Goal: Transaction & Acquisition: Subscribe to service/newsletter

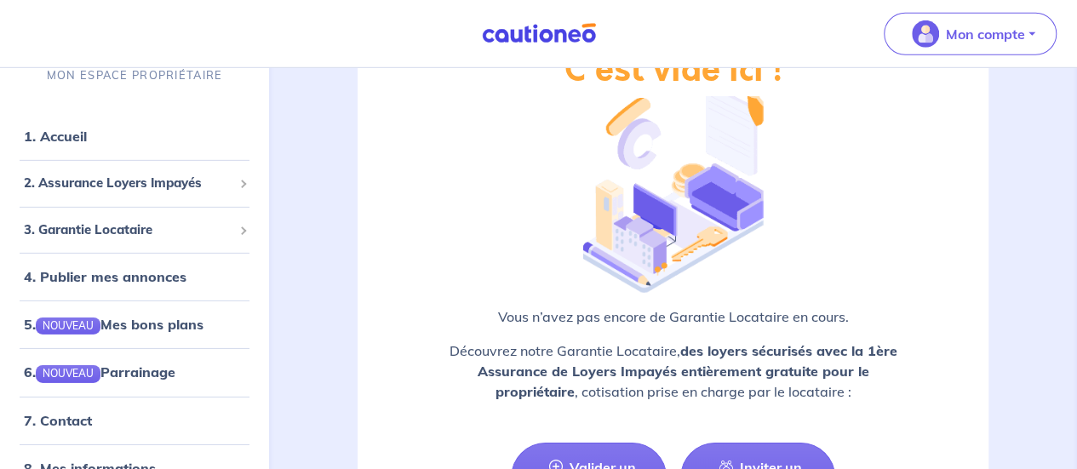
scroll to position [2640, 0]
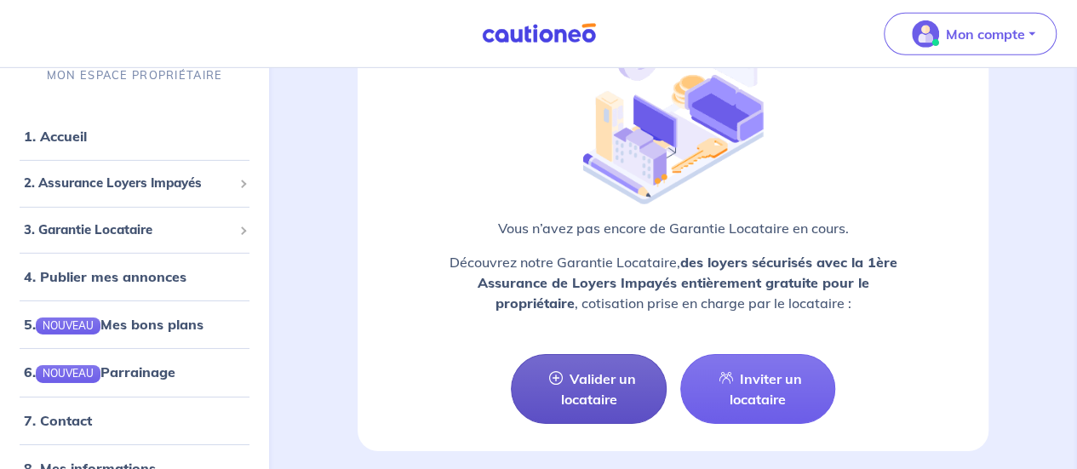
click at [619, 378] on link "Valider un locataire" at bounding box center [588, 389] width 155 height 70
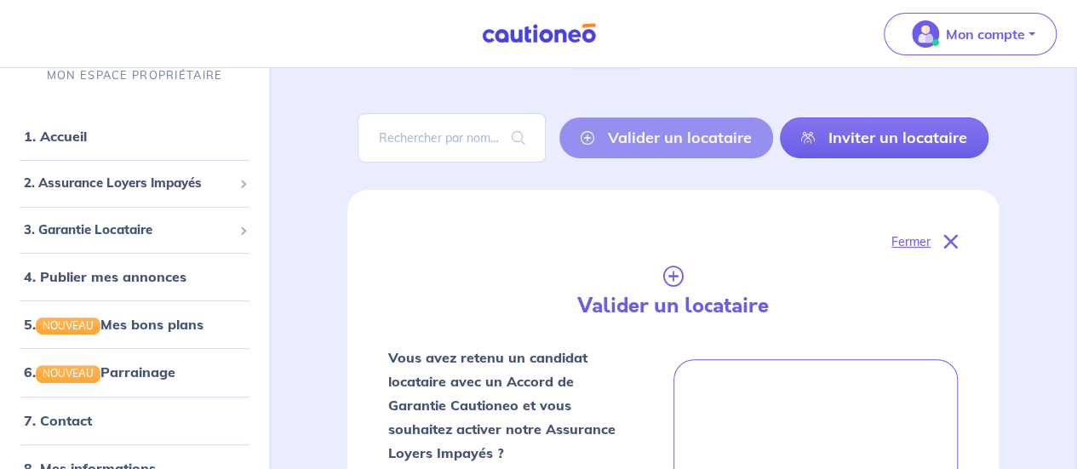
scroll to position [2, 0]
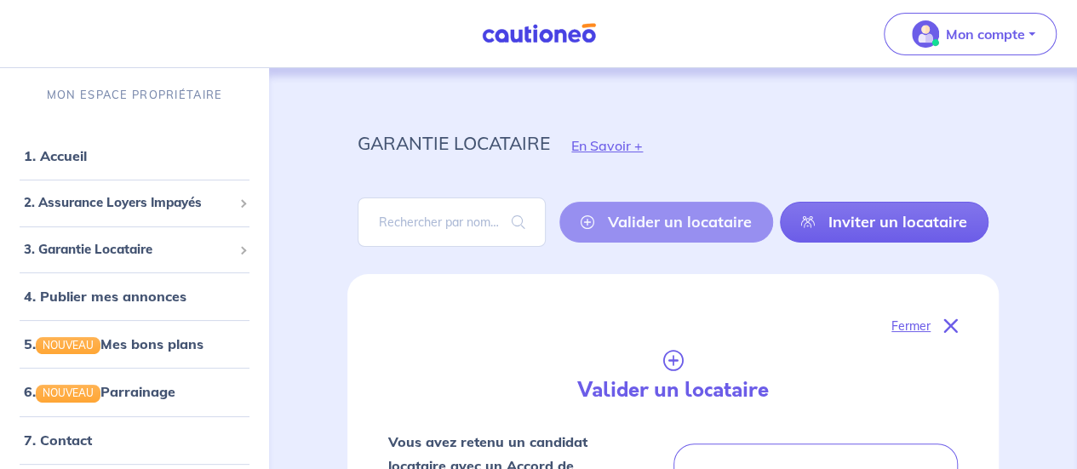
click at [900, 326] on p "Fermer" at bounding box center [911, 326] width 39 height 22
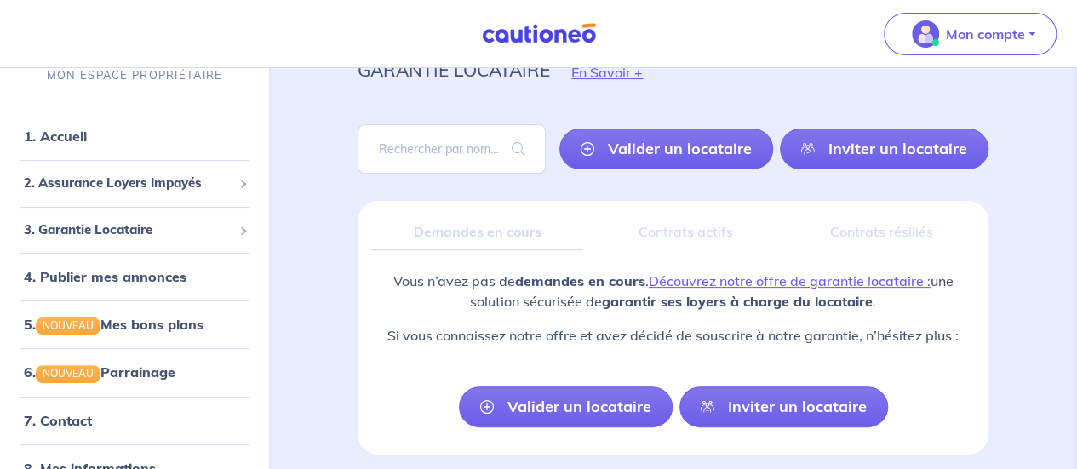
scroll to position [141, 0]
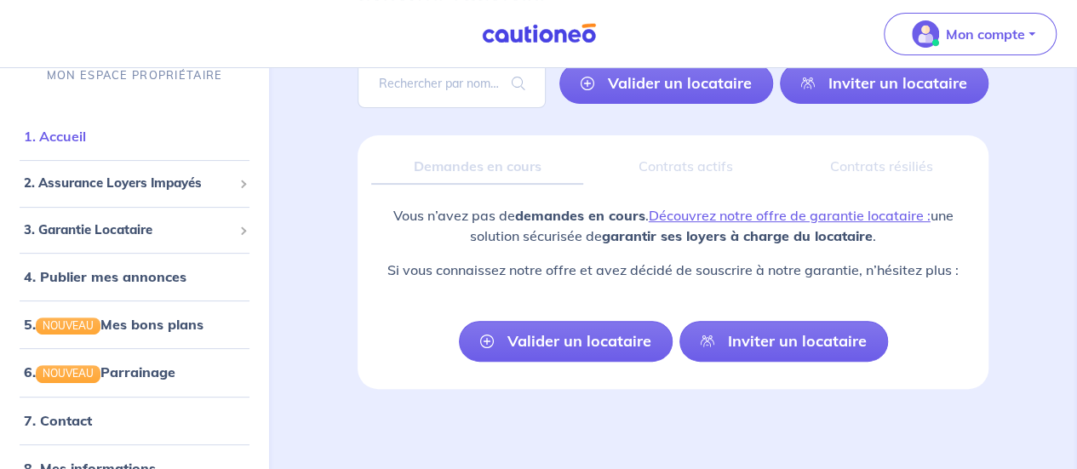
click at [60, 129] on link "1. Accueil" at bounding box center [55, 136] width 62 height 17
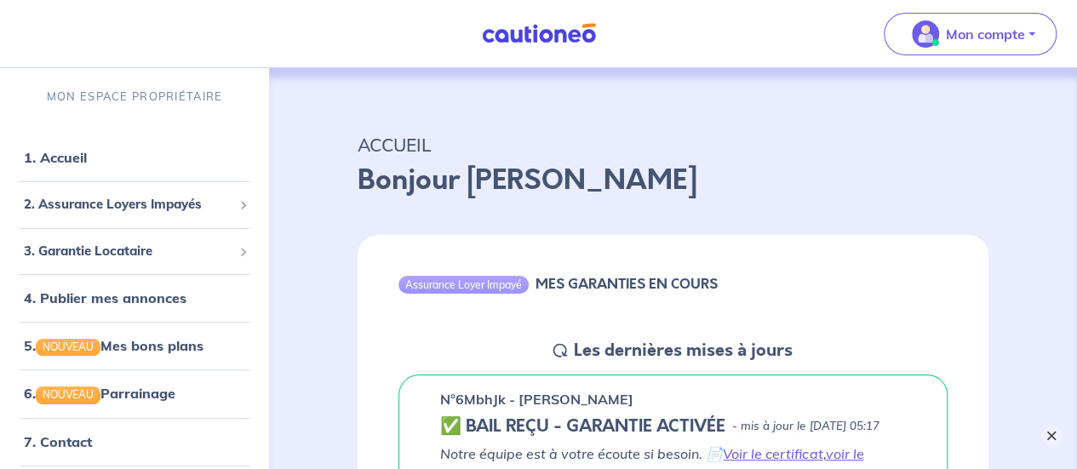
click at [1044, 428] on button "×" at bounding box center [1051, 435] width 20 height 20
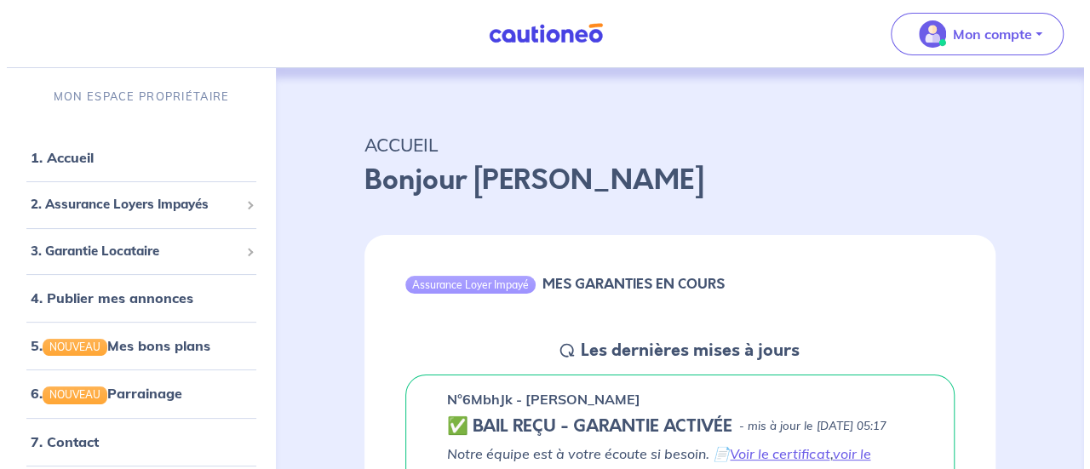
scroll to position [255, 0]
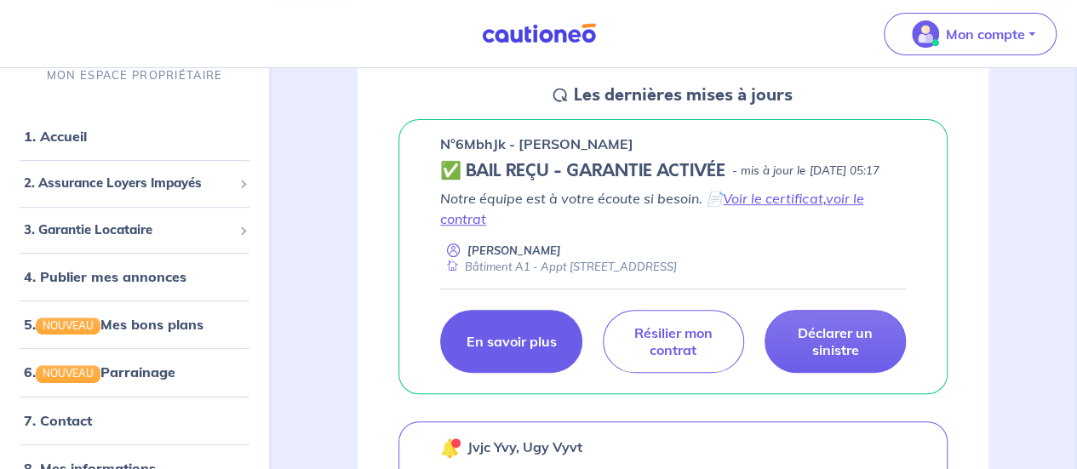
click at [507, 350] on p "En savoir plus" at bounding box center [511, 341] width 90 height 17
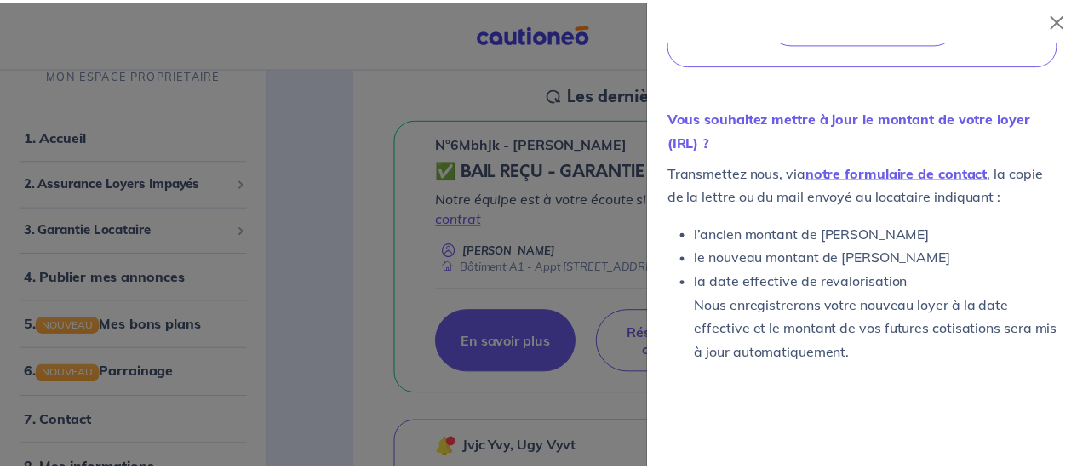
scroll to position [993, 0]
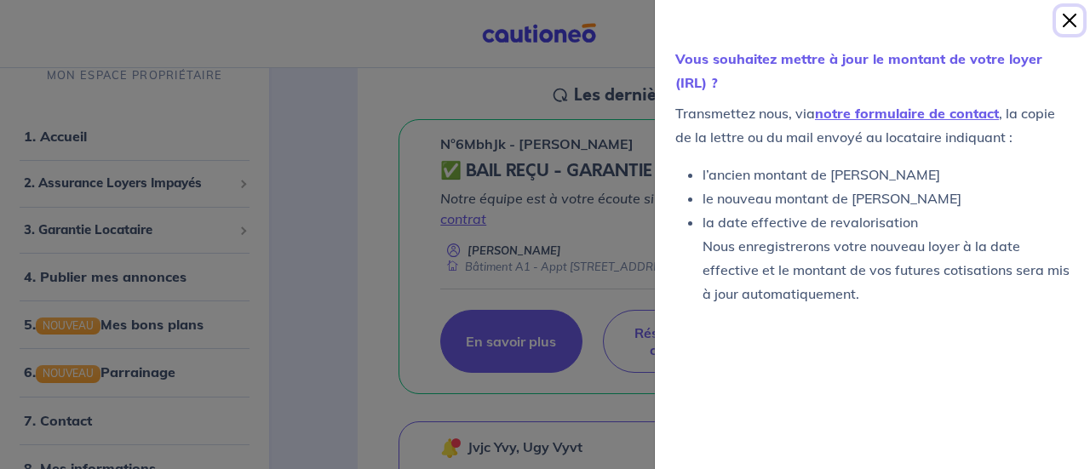
click at [1075, 12] on button "Close" at bounding box center [1069, 20] width 27 height 27
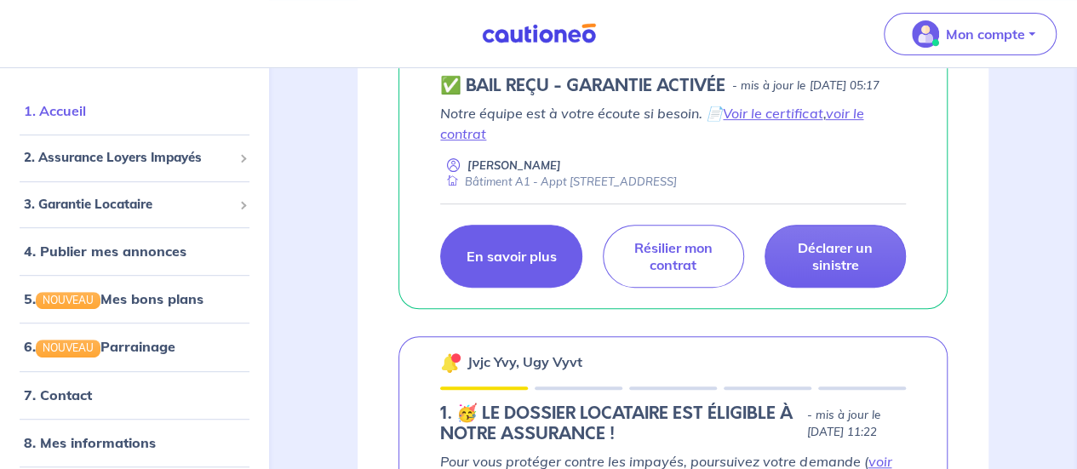
scroll to position [0, 0]
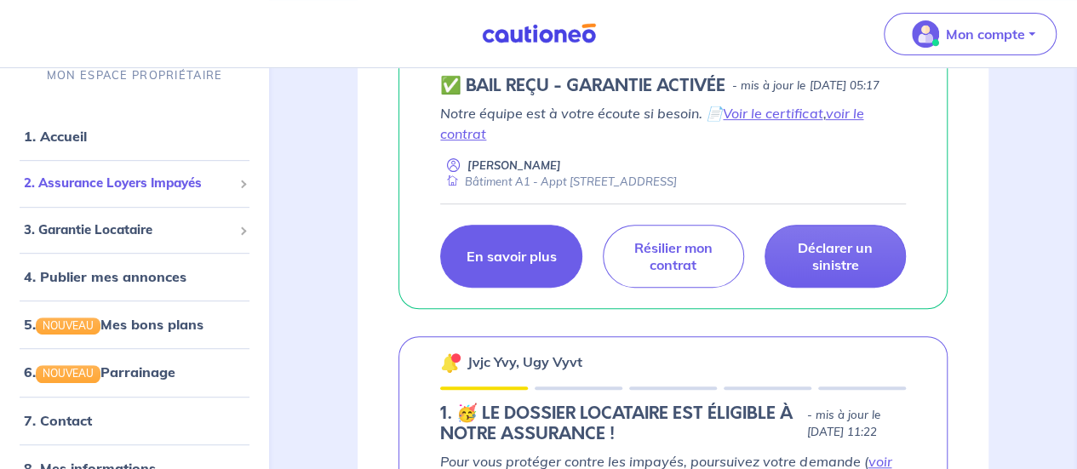
click at [163, 188] on span "2. Assurance Loyers Impayés" at bounding box center [128, 184] width 209 height 20
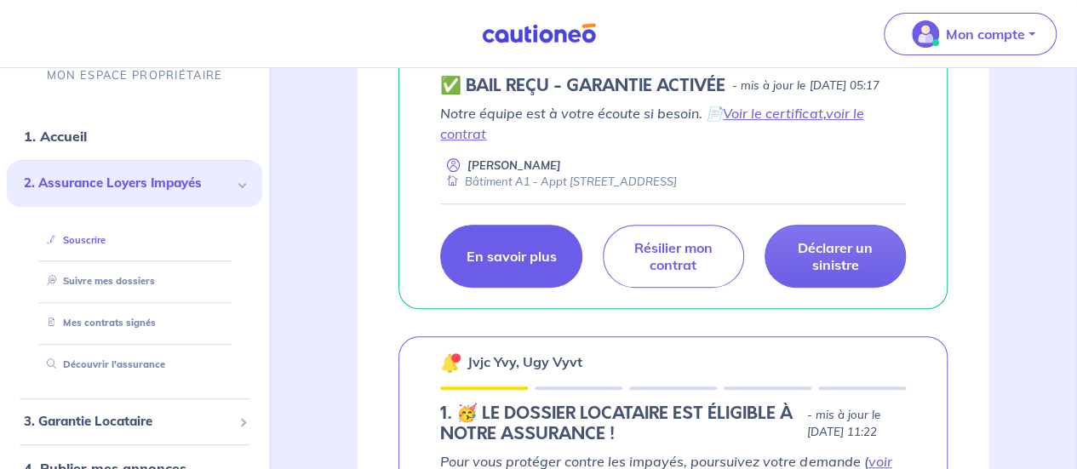
click at [89, 239] on link "Souscrire" at bounding box center [73, 240] width 66 height 12
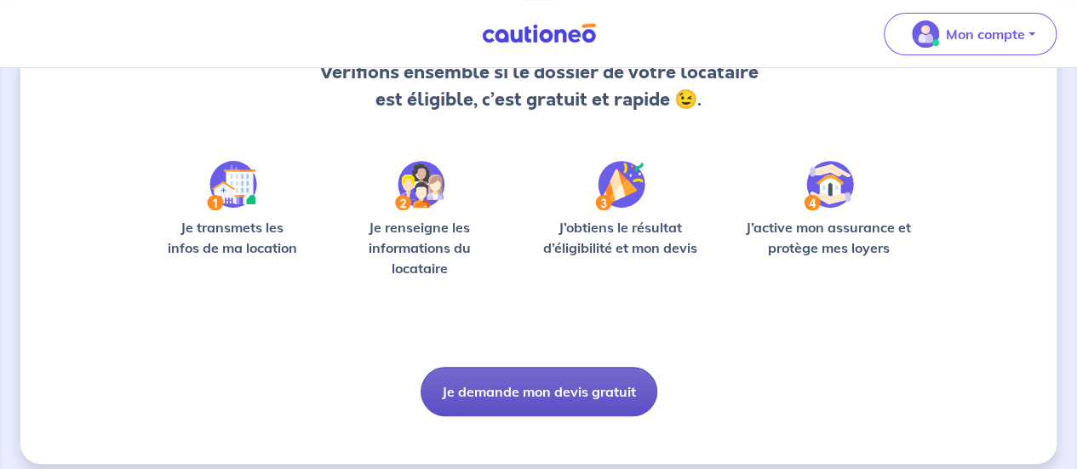
scroll to position [215, 0]
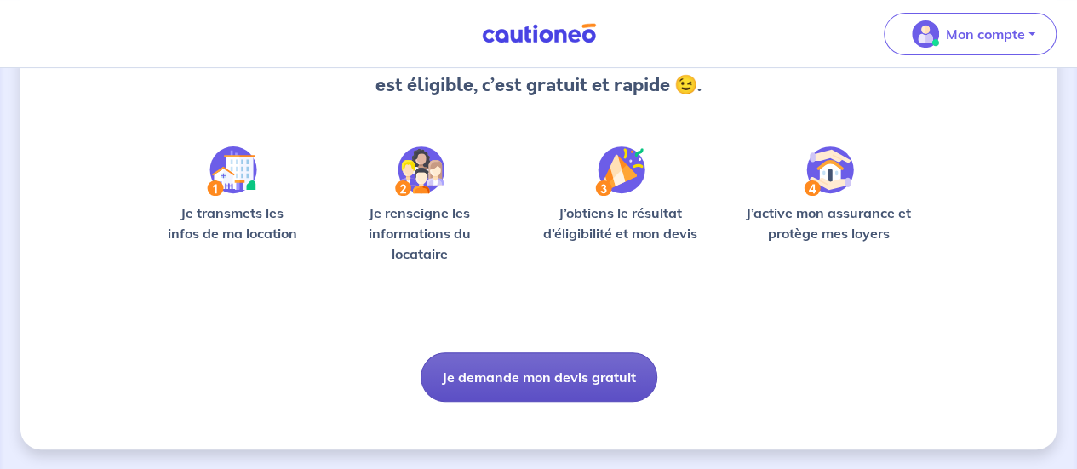
click at [550, 367] on button "Je demande mon devis gratuit" at bounding box center [539, 377] width 237 height 49
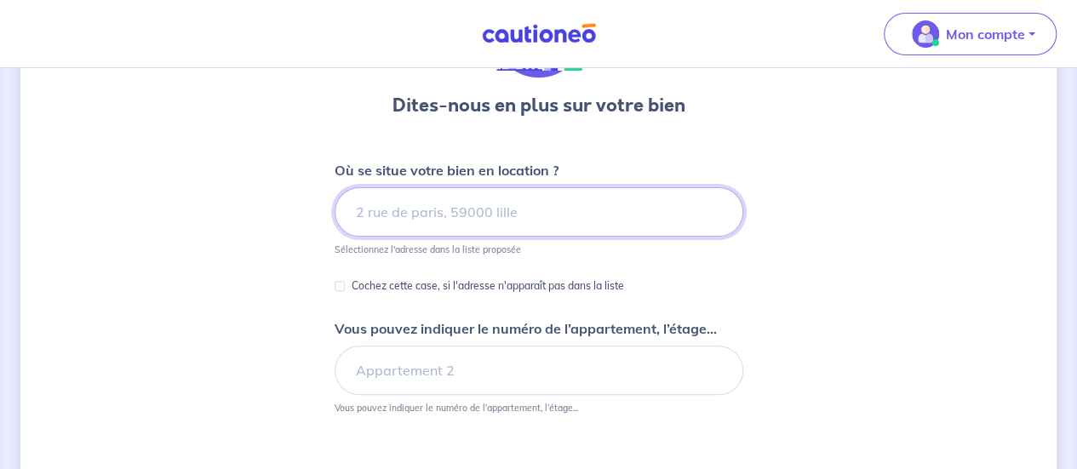
scroll to position [170, 0]
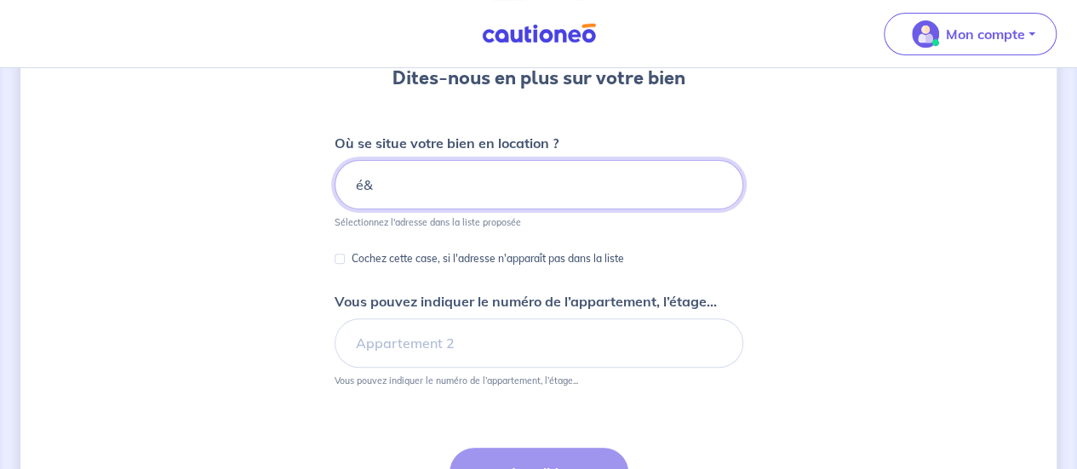
type input "é"
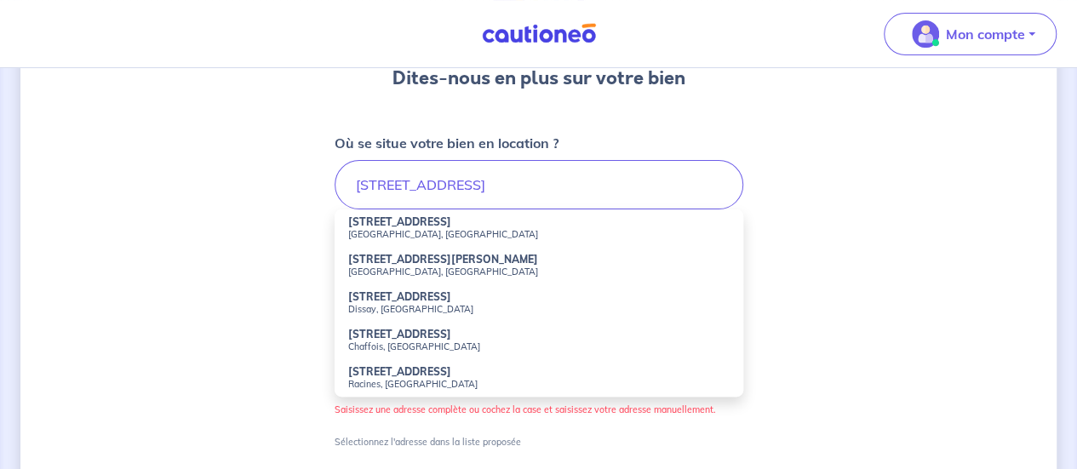
click at [504, 223] on li "21 Rue Jardel Bordeaux, France" at bounding box center [539, 227] width 409 height 37
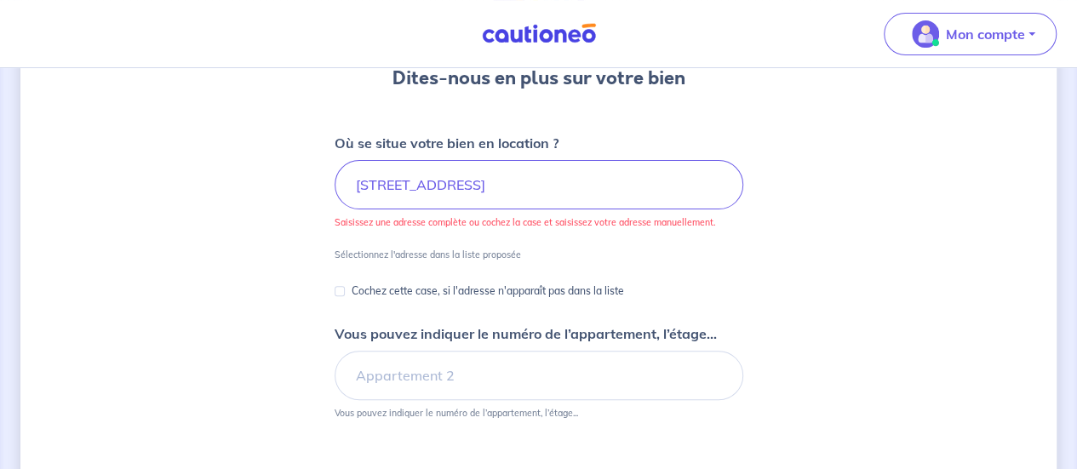
type input "21 Rue Jardel, Bordeaux, France"
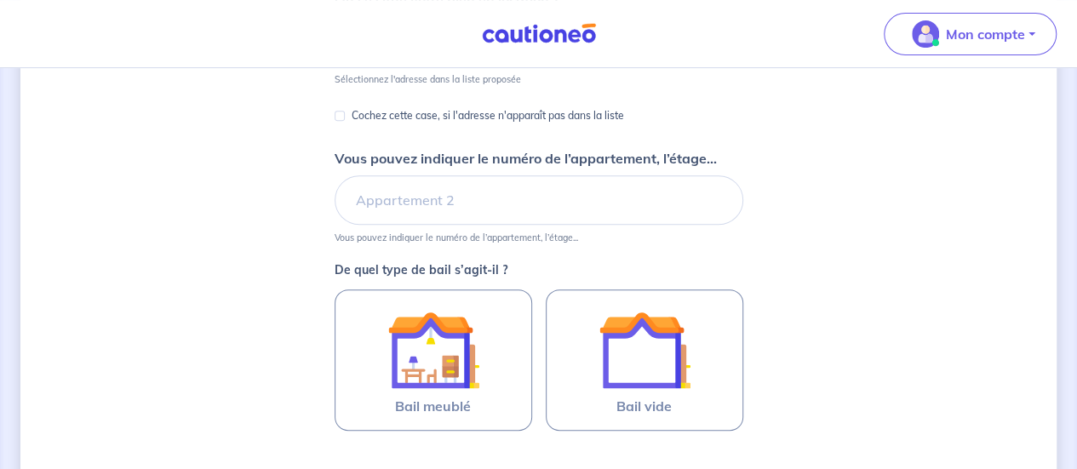
scroll to position [341, 0]
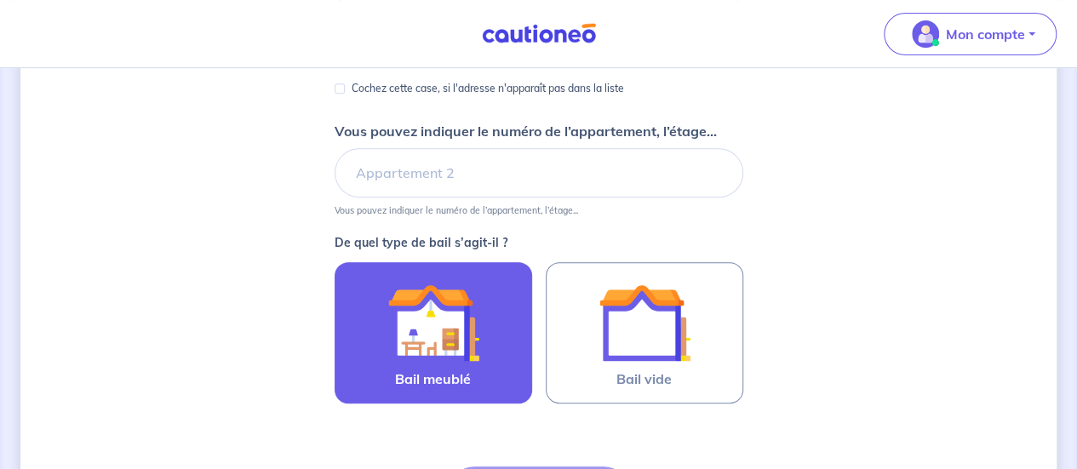
click at [505, 345] on label "Bail meublé" at bounding box center [434, 332] width 198 height 141
click at [0, 0] on input "Bail meublé" at bounding box center [0, 0] width 0 height 0
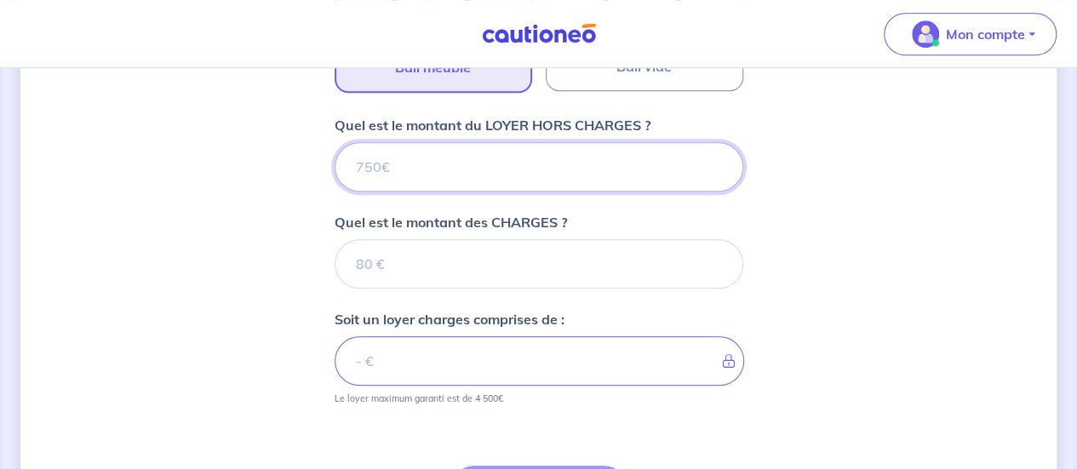
scroll to position [538, 0]
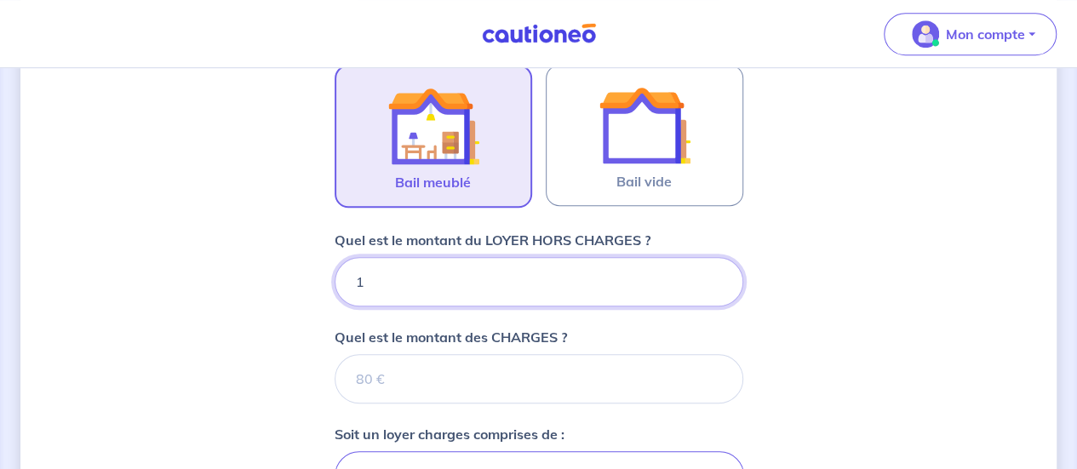
type input "15"
type input "1500"
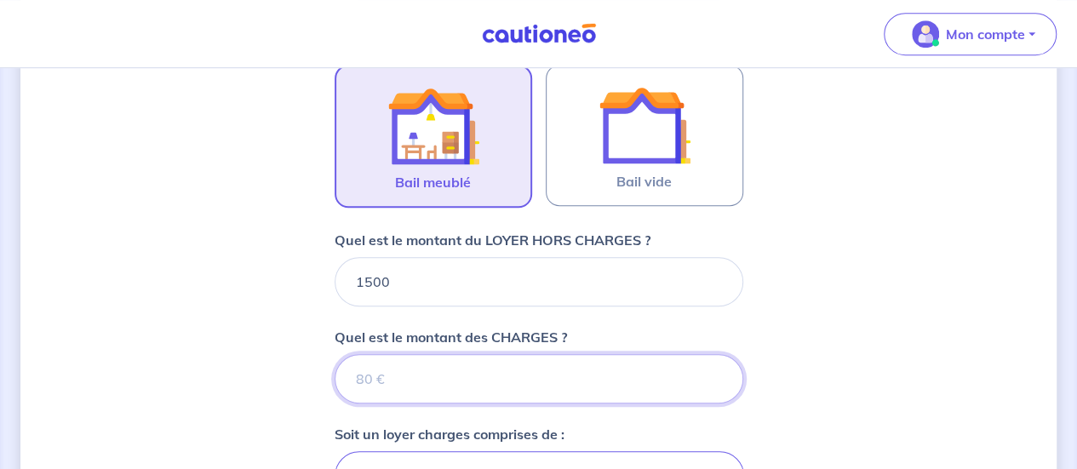
click at [490, 369] on input "Quel est le montant des CHARGES ?" at bounding box center [539, 378] width 409 height 49
type input "15"
type input "1501"
type input "150"
type input "1515"
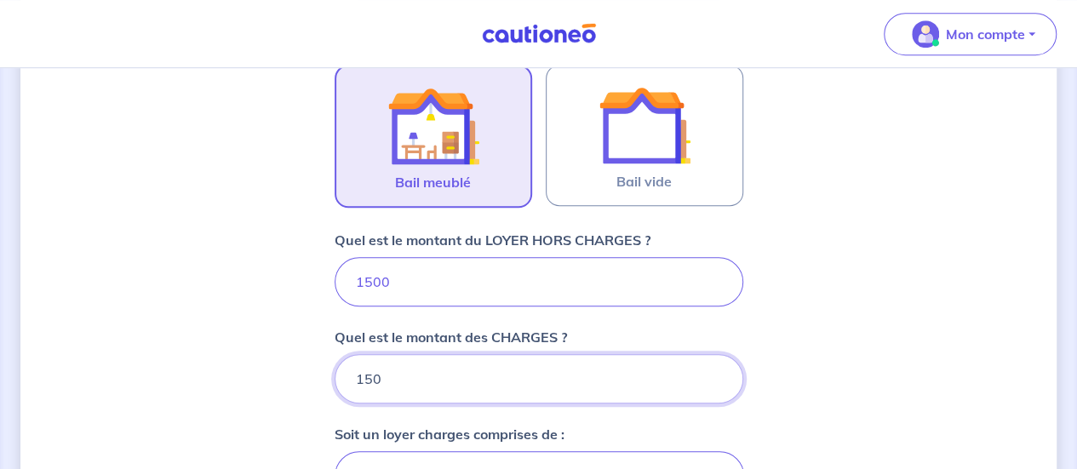
type input "150"
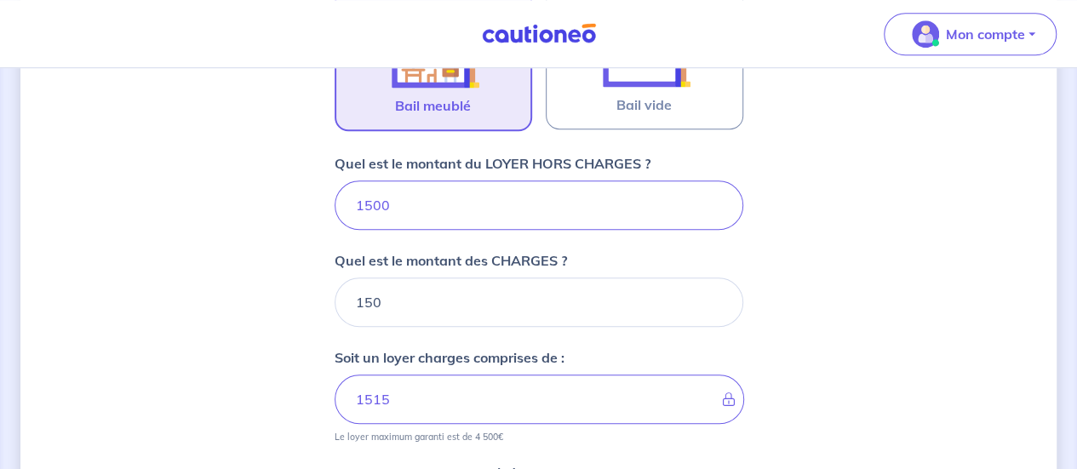
scroll to position [708, 0]
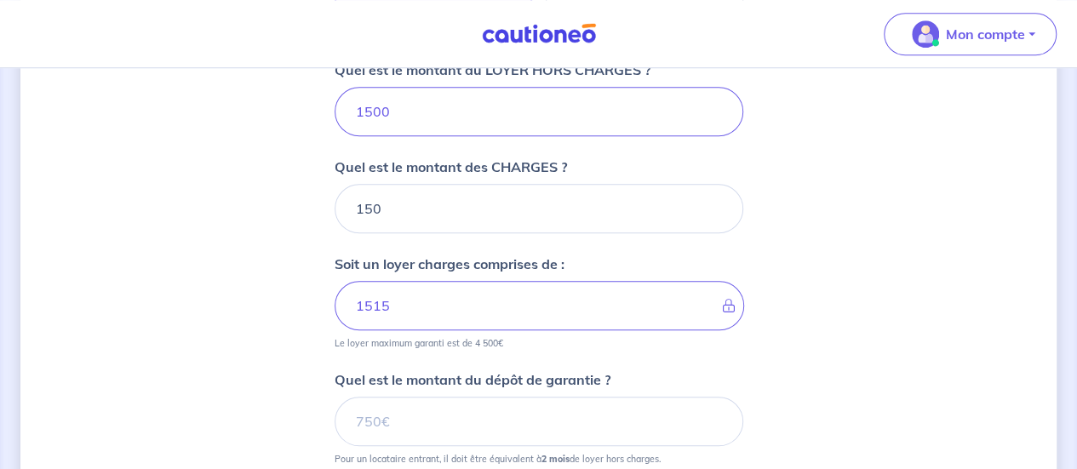
type input "1650"
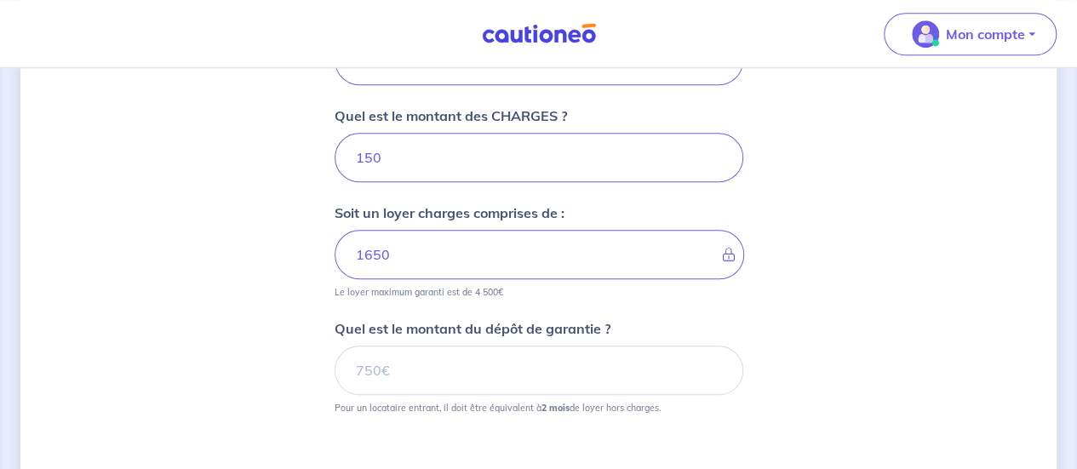
scroll to position [794, 0]
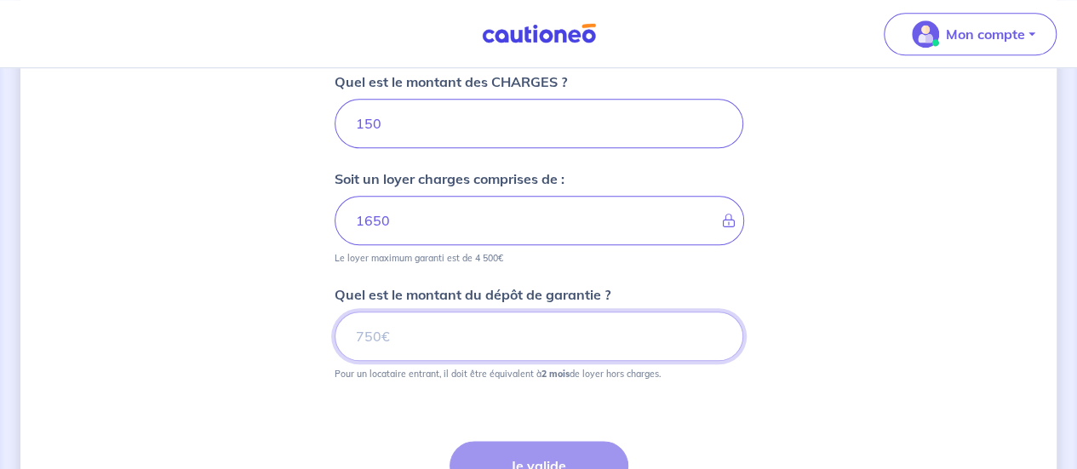
click at [508, 321] on input "Quel est le montant du dépôt de garantie ?" at bounding box center [539, 336] width 409 height 49
type input "3000"
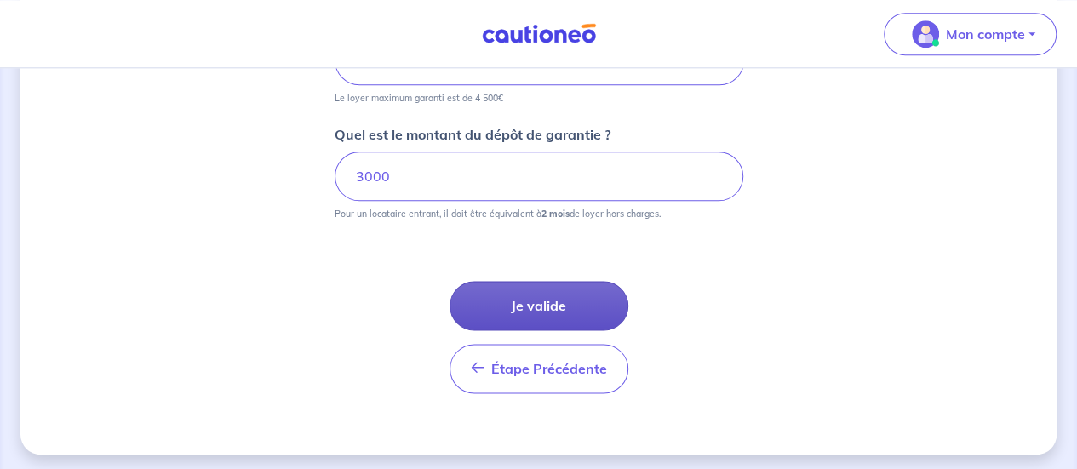
scroll to position [955, 0]
click at [519, 307] on button "Je valide" at bounding box center [539, 304] width 179 height 49
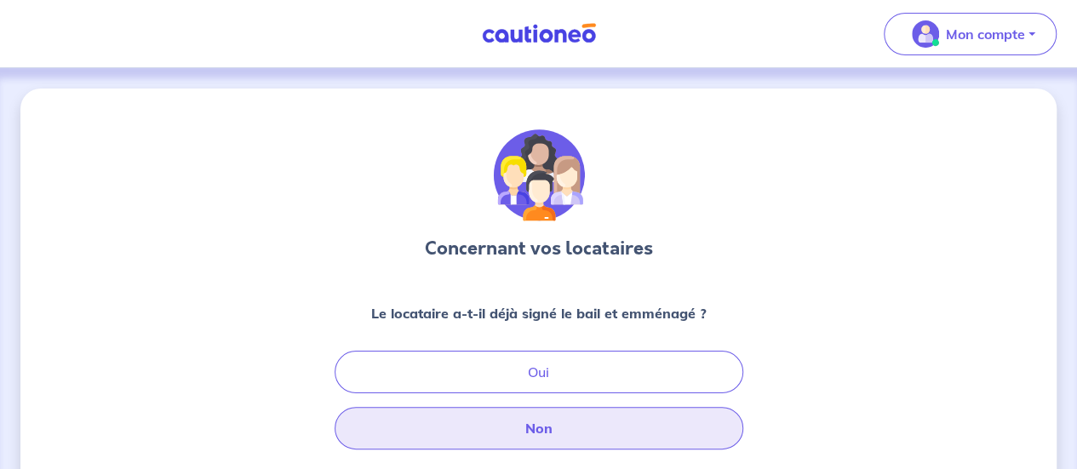
click at [527, 428] on button "Non" at bounding box center [539, 428] width 409 height 43
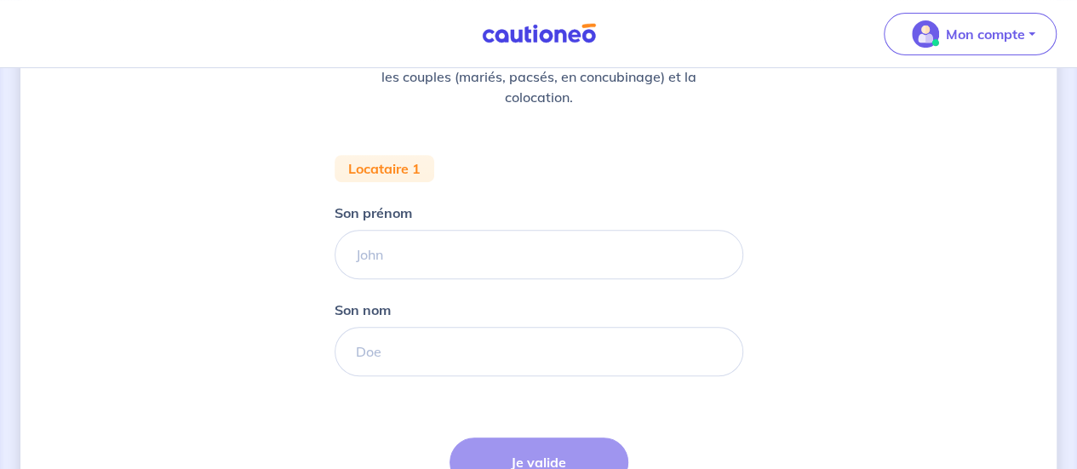
scroll to position [341, 0]
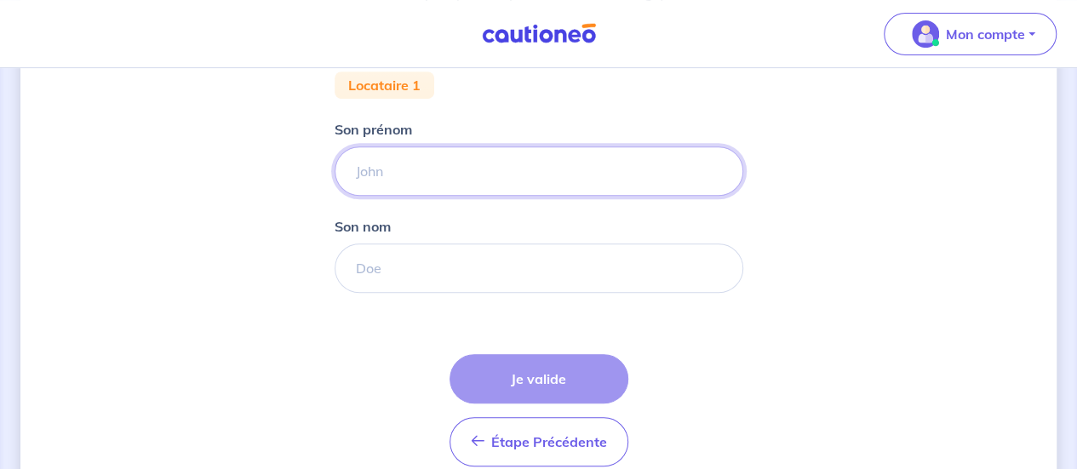
click at [447, 175] on input "Son prénom" at bounding box center [539, 170] width 409 height 49
type input "Isabelle"
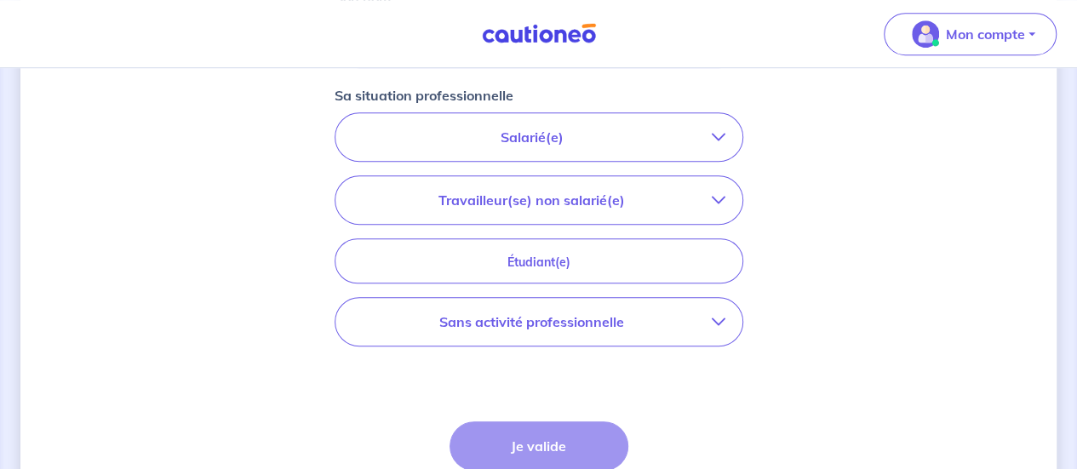
scroll to position [596, 0]
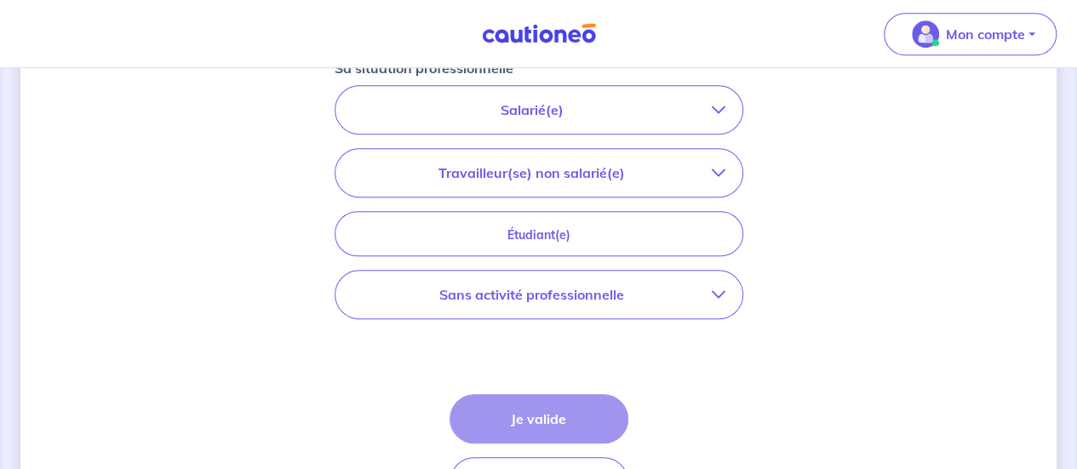
type input "SEC"
click at [511, 110] on p "Salarié(e)" at bounding box center [532, 110] width 359 height 20
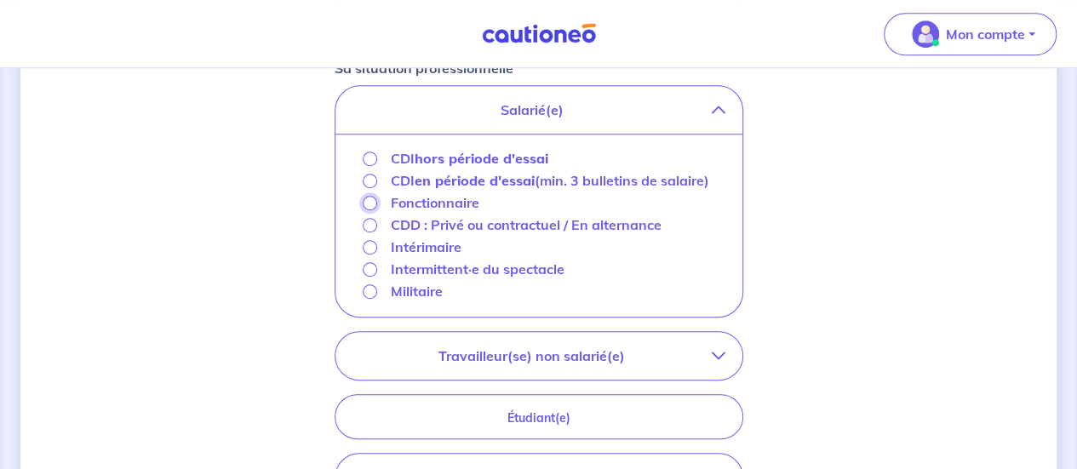
click at [368, 204] on input "Fonctionnaire" at bounding box center [370, 203] width 14 height 14
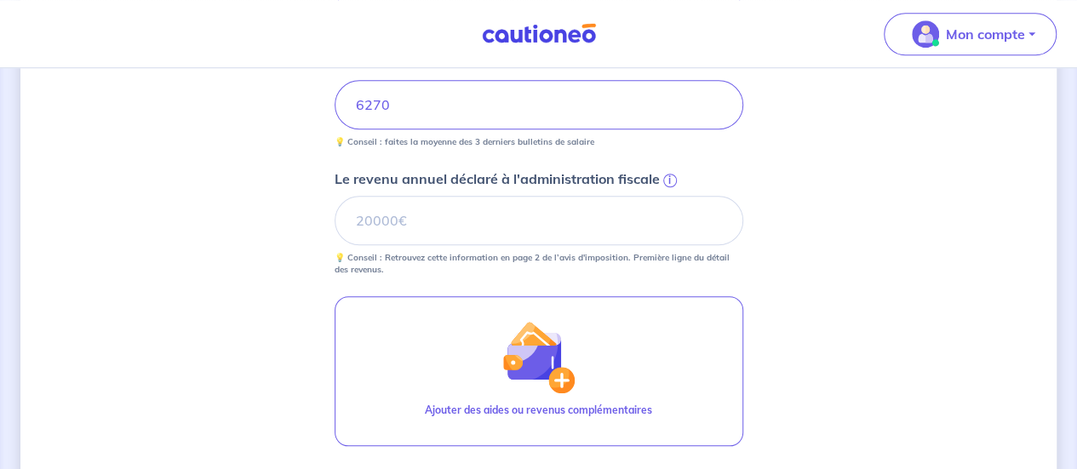
scroll to position [681, 0]
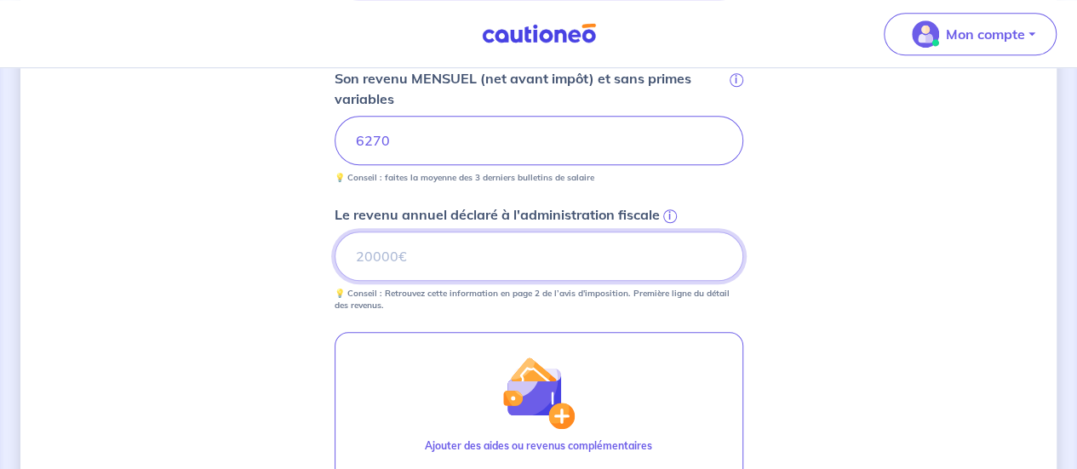
click at [476, 238] on input "Le revenu annuel déclaré à l'administration fiscale i" at bounding box center [539, 256] width 409 height 49
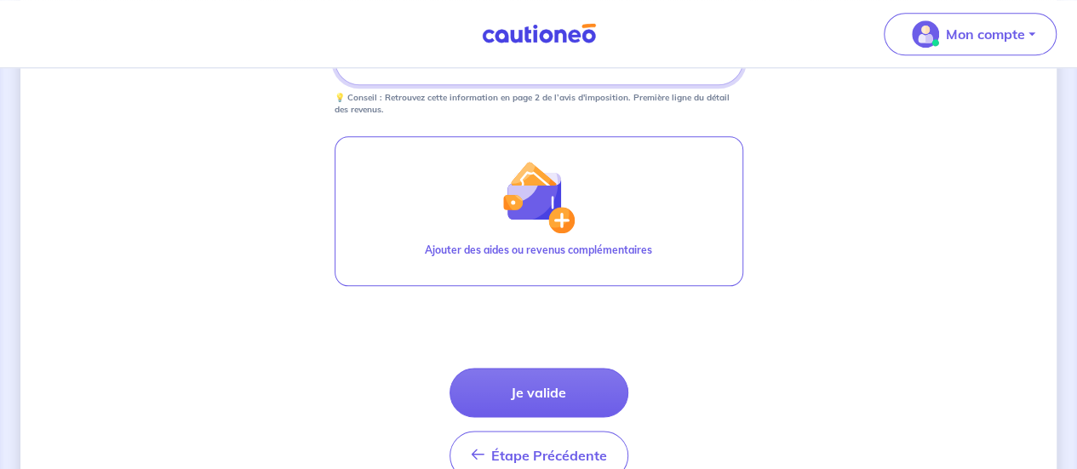
scroll to position [937, 0]
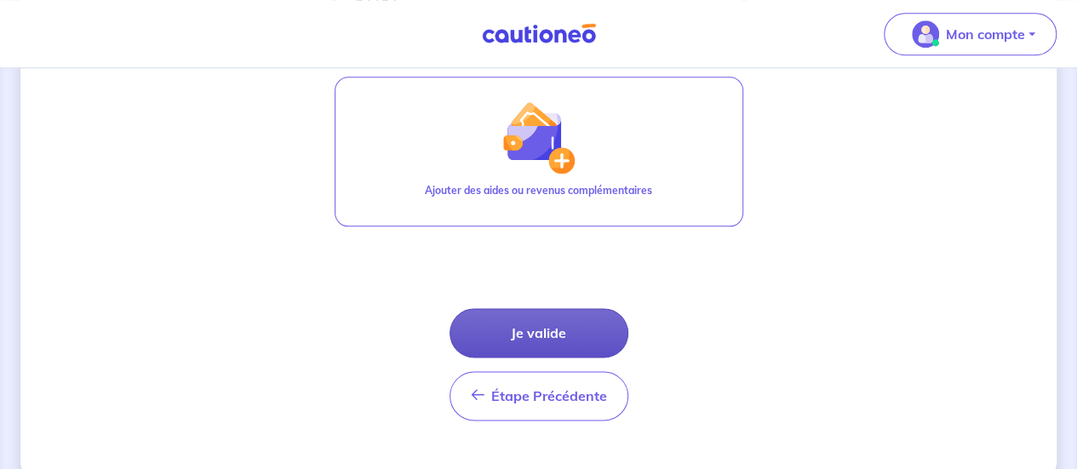
type input "61157"
click at [552, 326] on button "Je valide" at bounding box center [539, 332] width 179 height 49
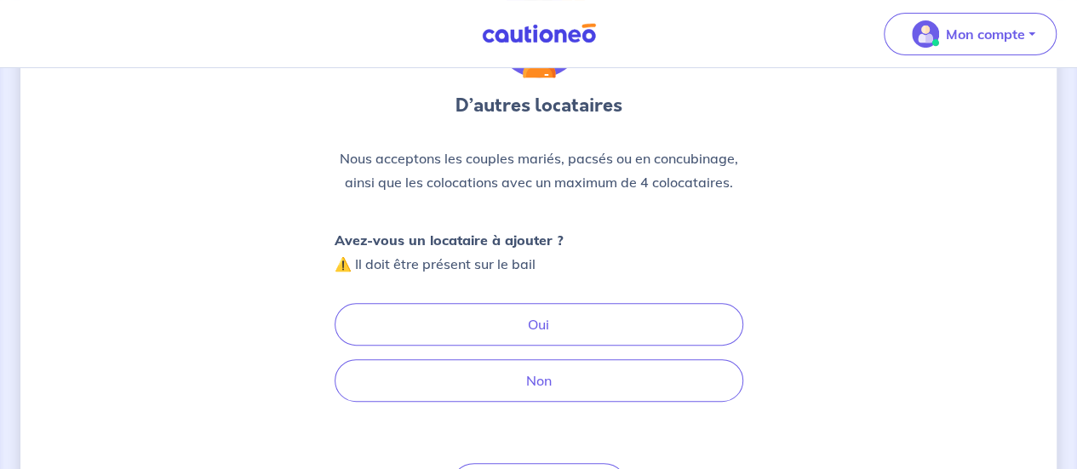
scroll to position [170, 0]
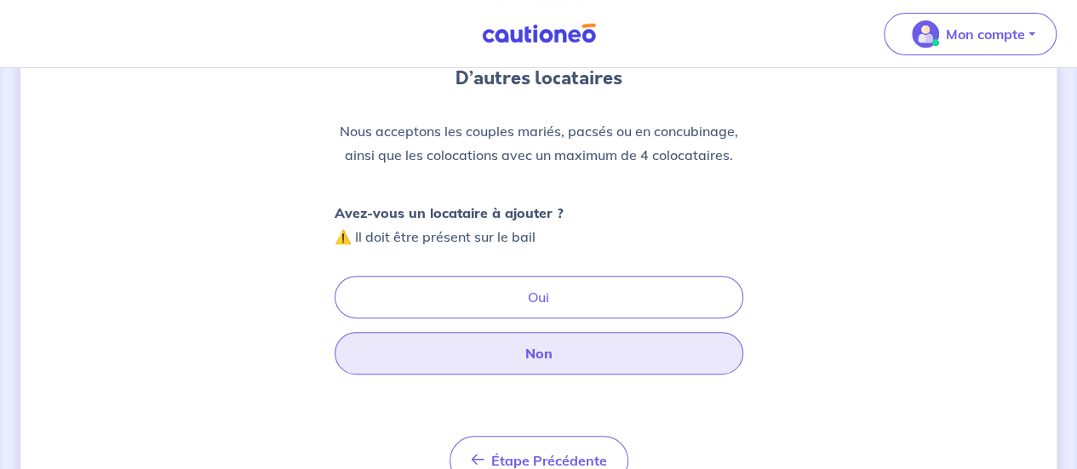
click at [532, 357] on button "Non" at bounding box center [539, 353] width 409 height 43
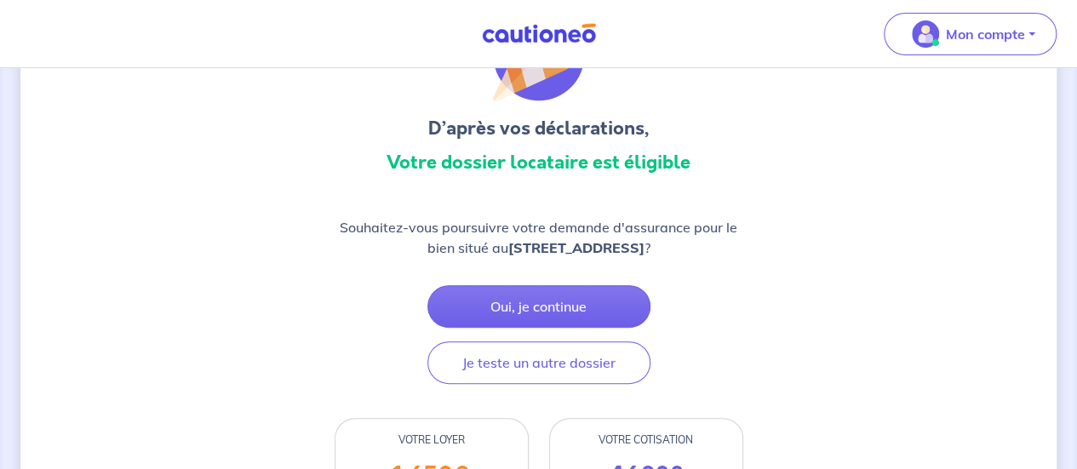
scroll to position [85, 0]
